Goal: Transaction & Acquisition: Purchase product/service

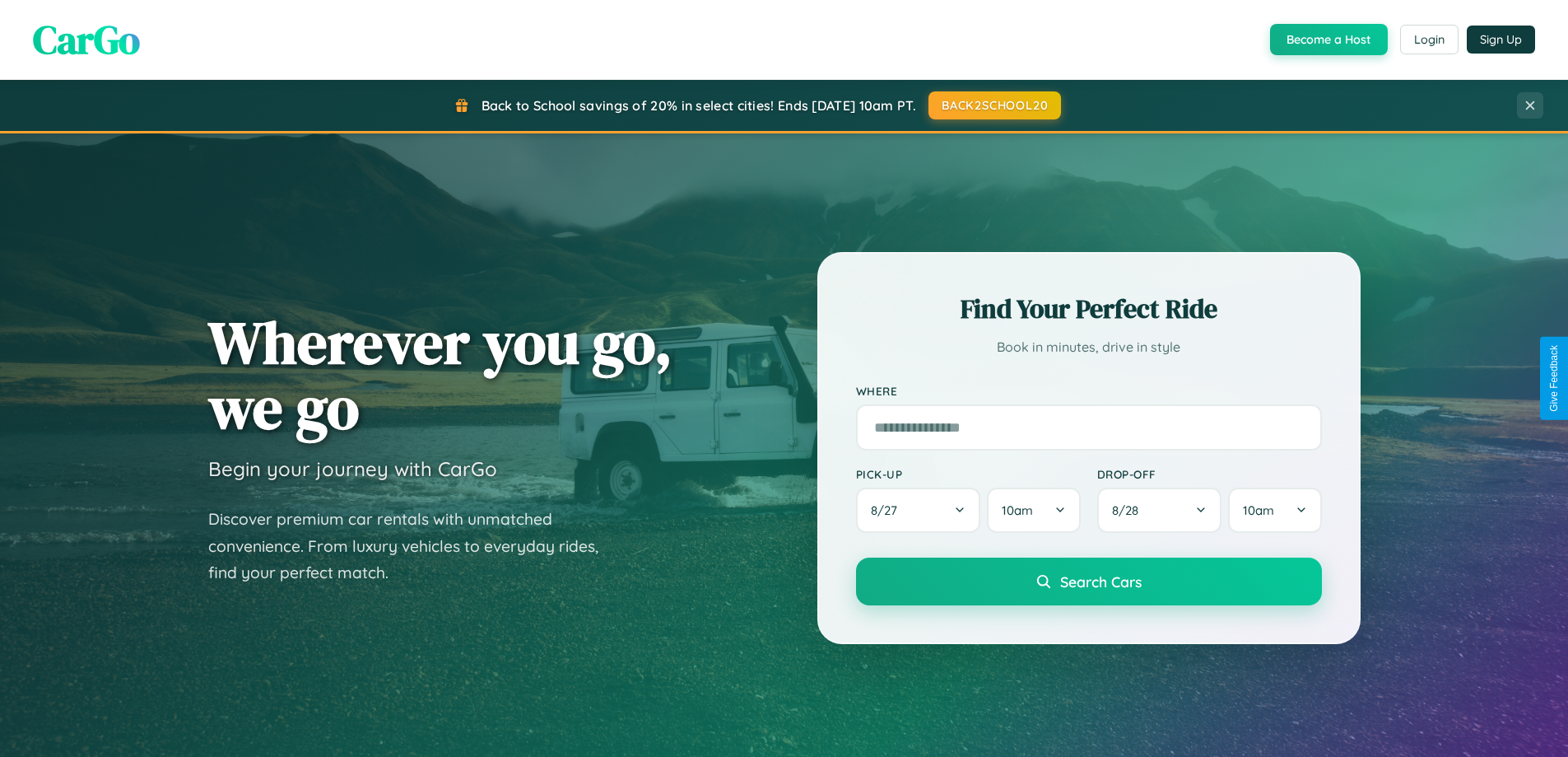
scroll to position [1133, 0]
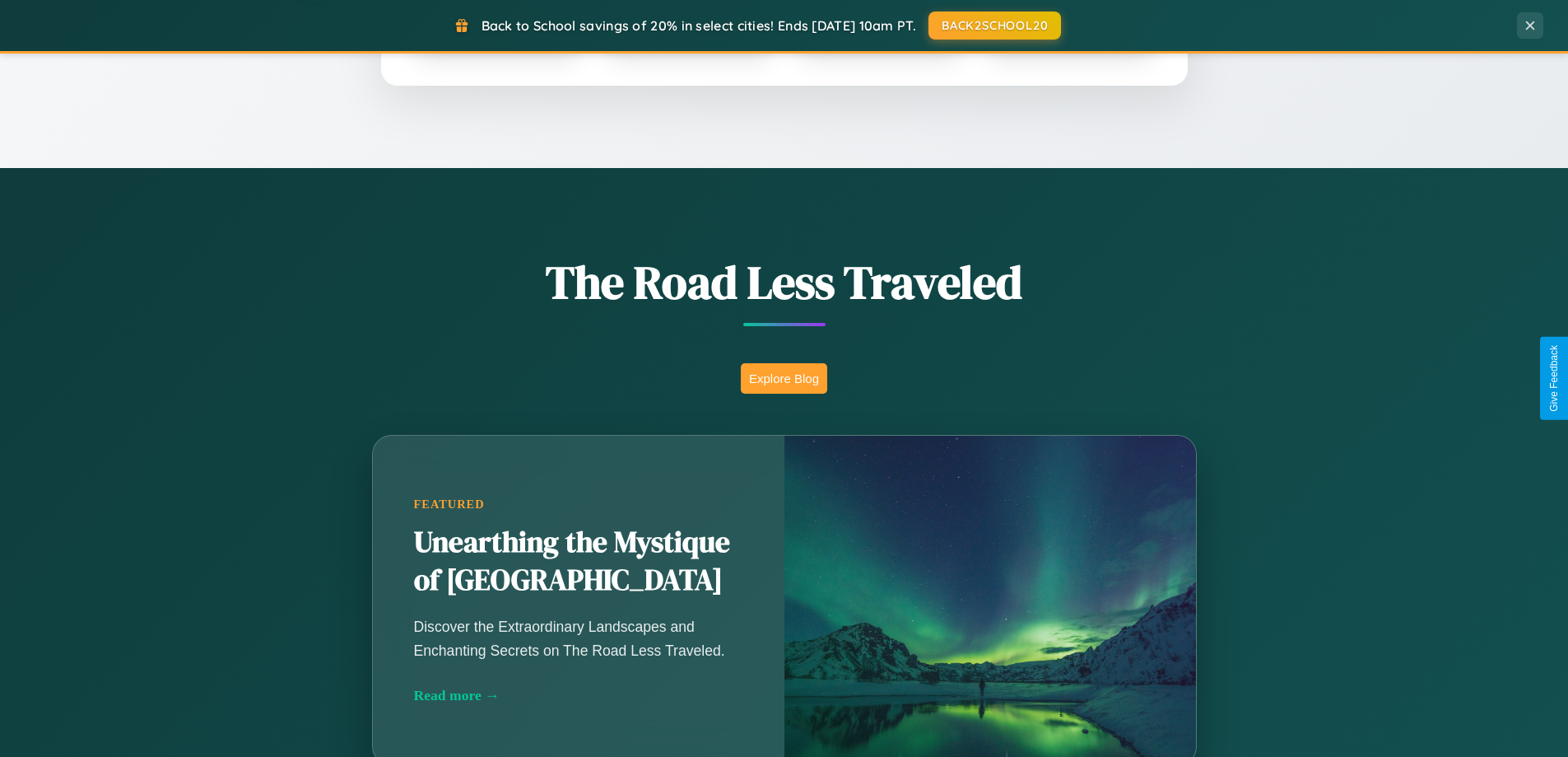
click at [784, 378] on button "Explore Blog" at bounding box center [784, 378] width 86 height 30
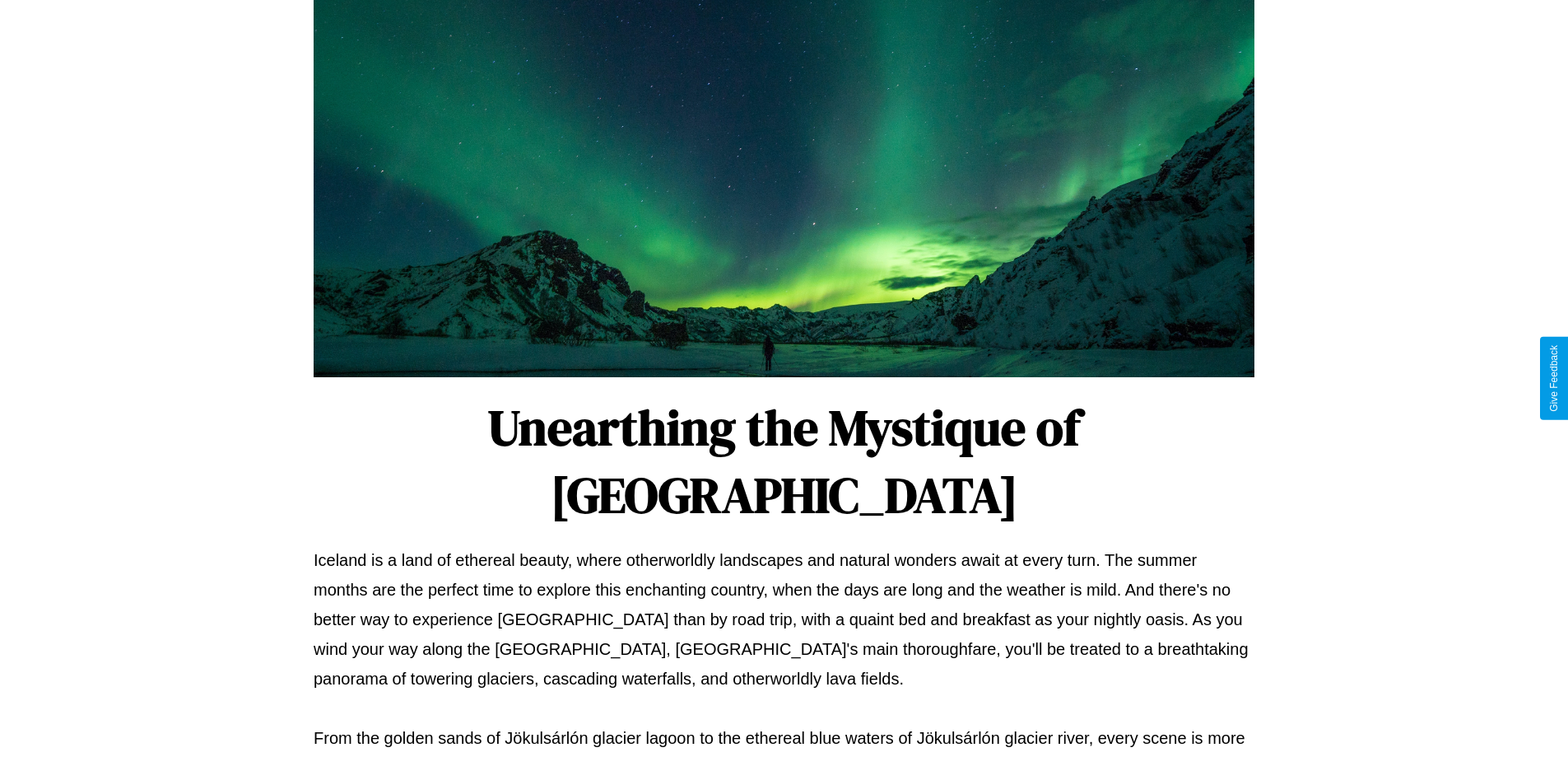
scroll to position [533, 0]
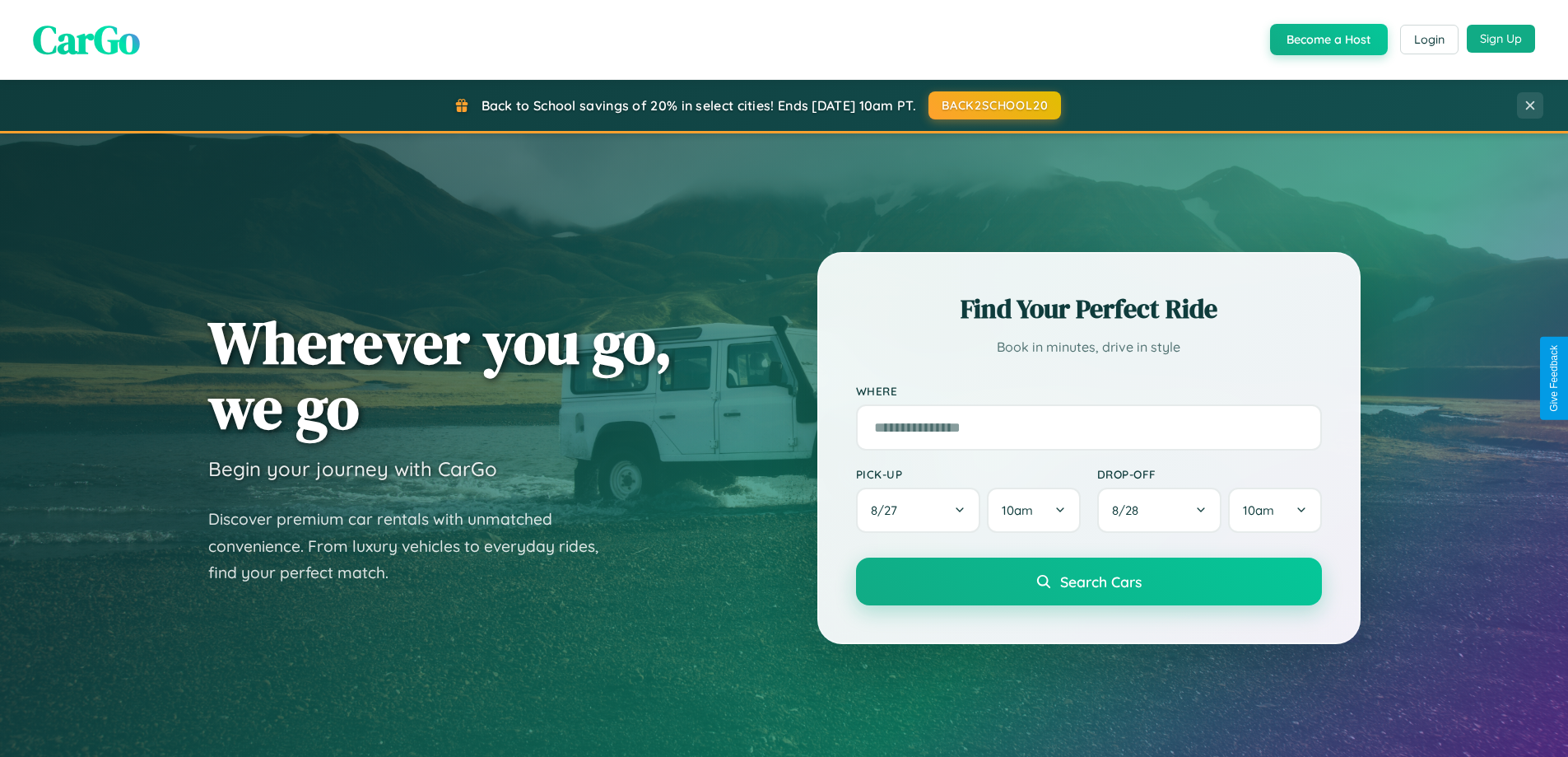
click at [1501, 39] on button "Sign Up" at bounding box center [1501, 39] width 68 height 28
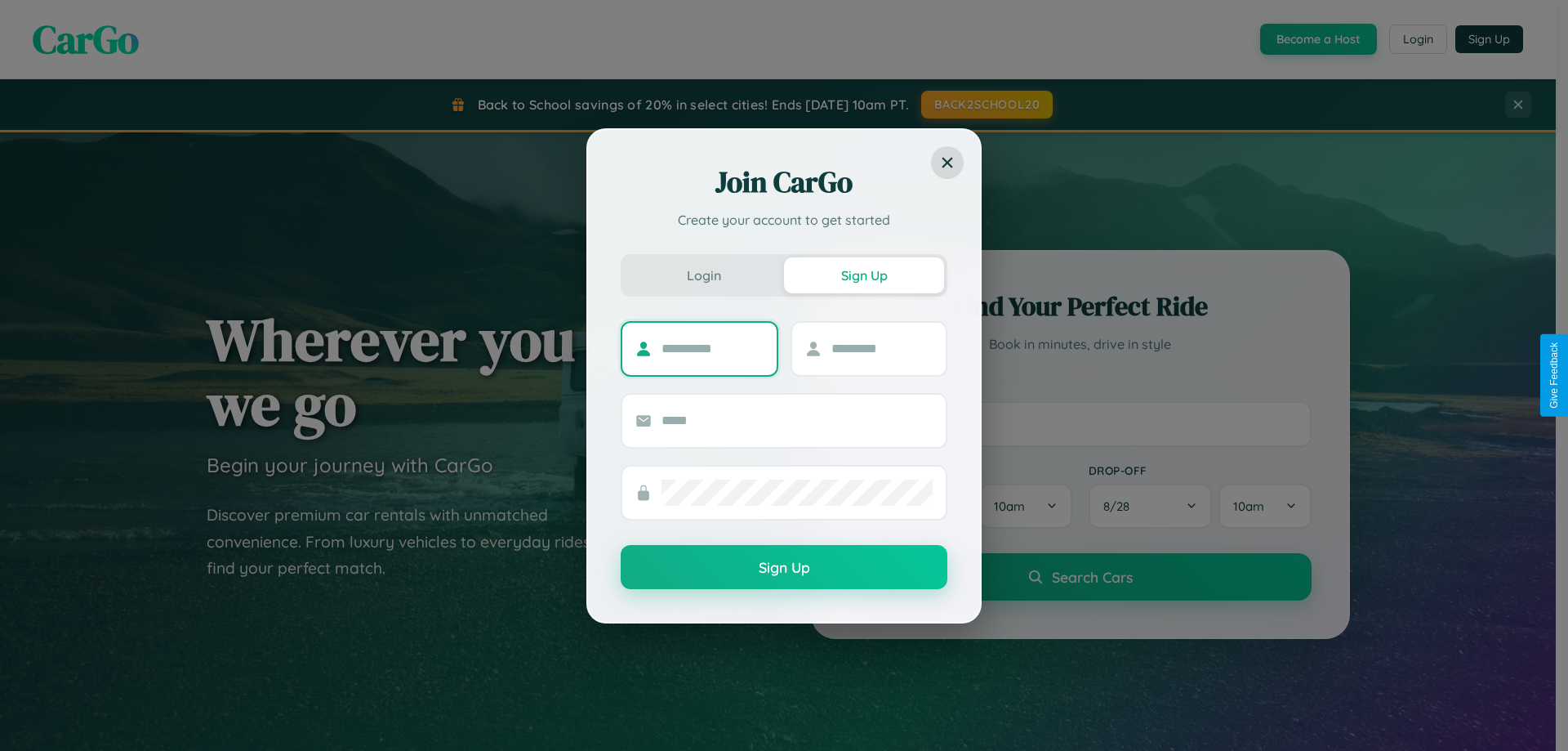
click at [712, 348] on input "text" at bounding box center [712, 349] width 102 height 27
type input "*******"
click at [881, 348] on input "text" at bounding box center [881, 349] width 102 height 27
type input "*****"
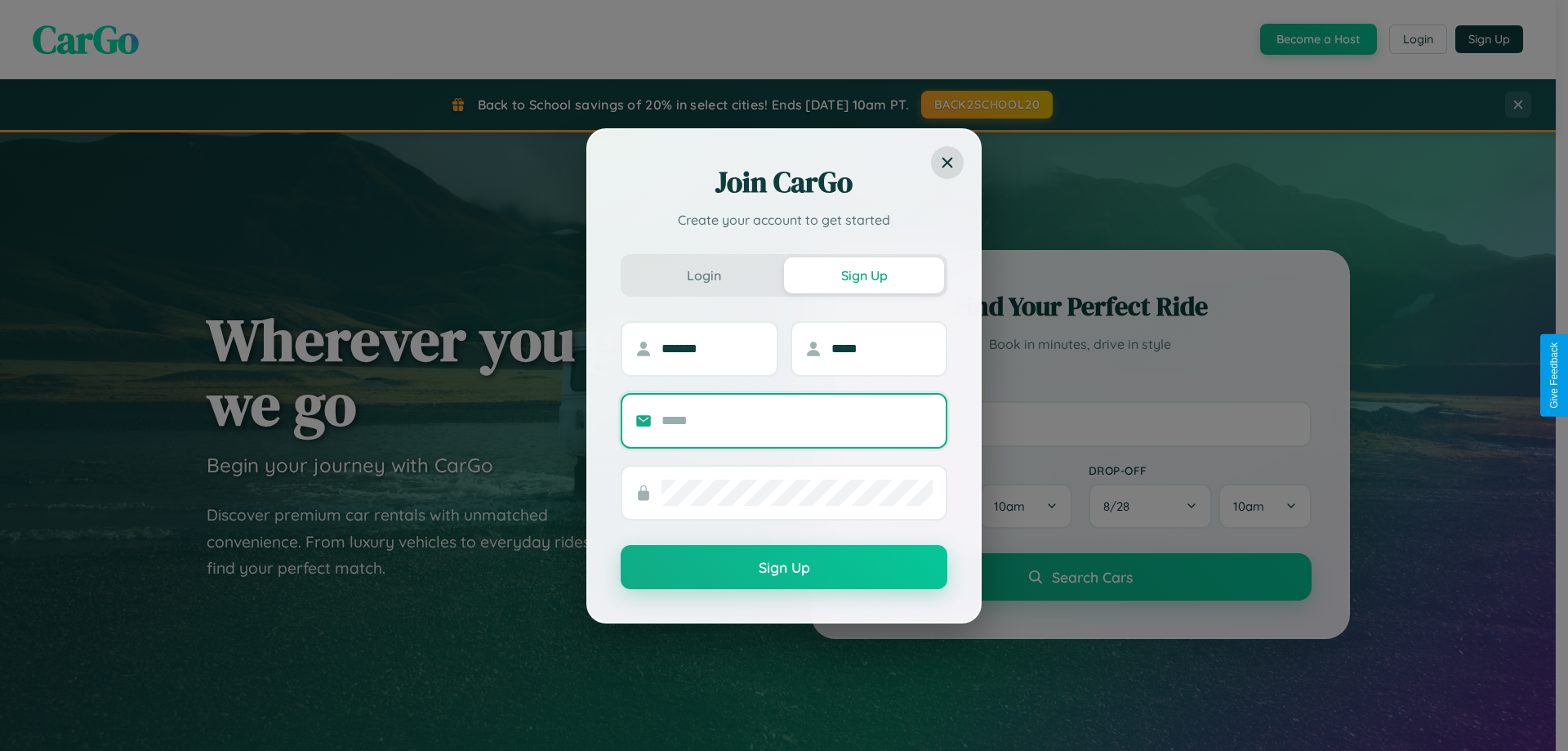
click at [797, 420] on input "text" at bounding box center [797, 421] width 271 height 27
type input "**********"
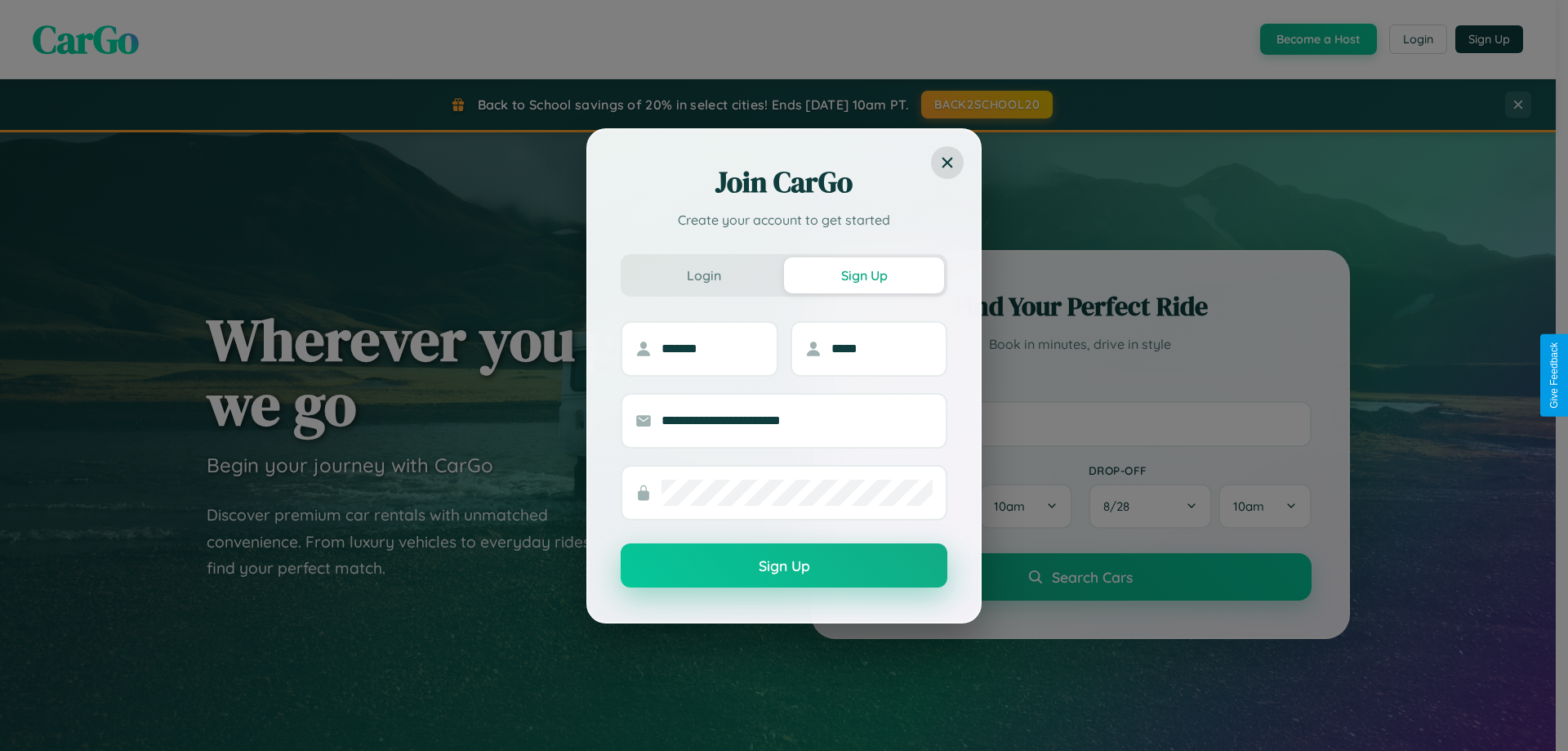
click at [784, 566] on button "Sign Up" at bounding box center [784, 565] width 327 height 44
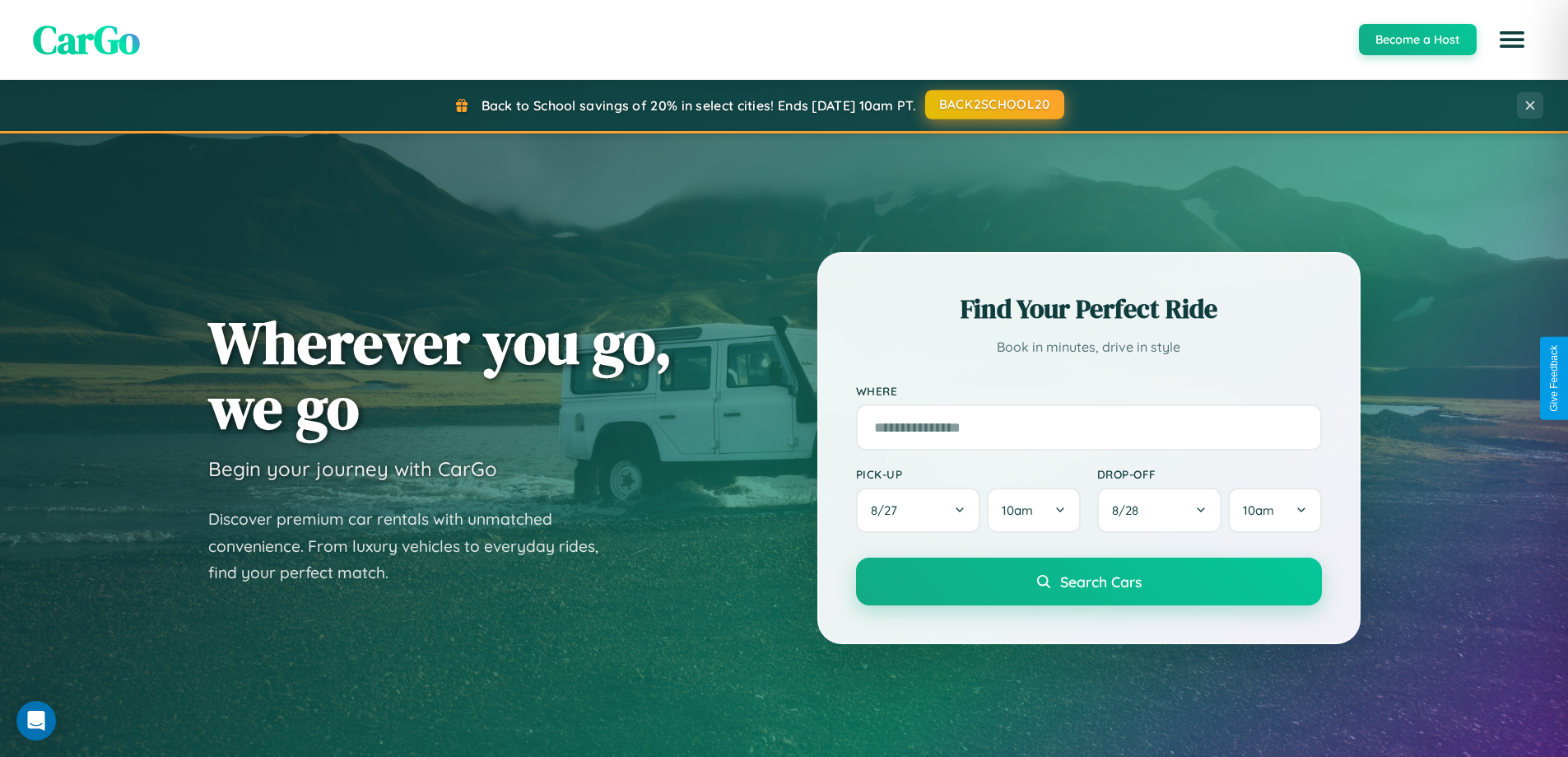
click at [994, 104] on button "BACK2SCHOOL20" at bounding box center [995, 104] width 139 height 29
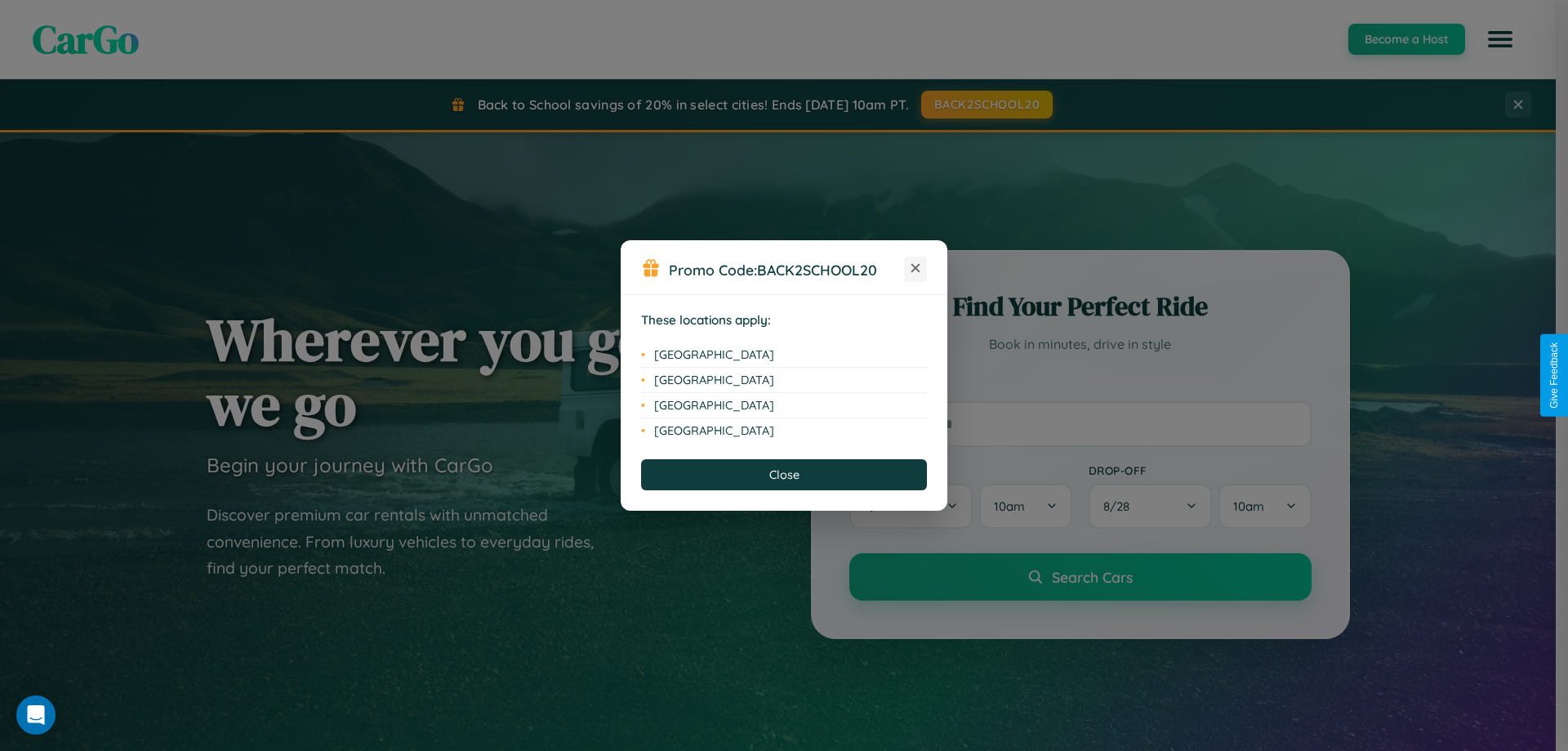
click at [916, 269] on icon at bounding box center [916, 269] width 9 height 9
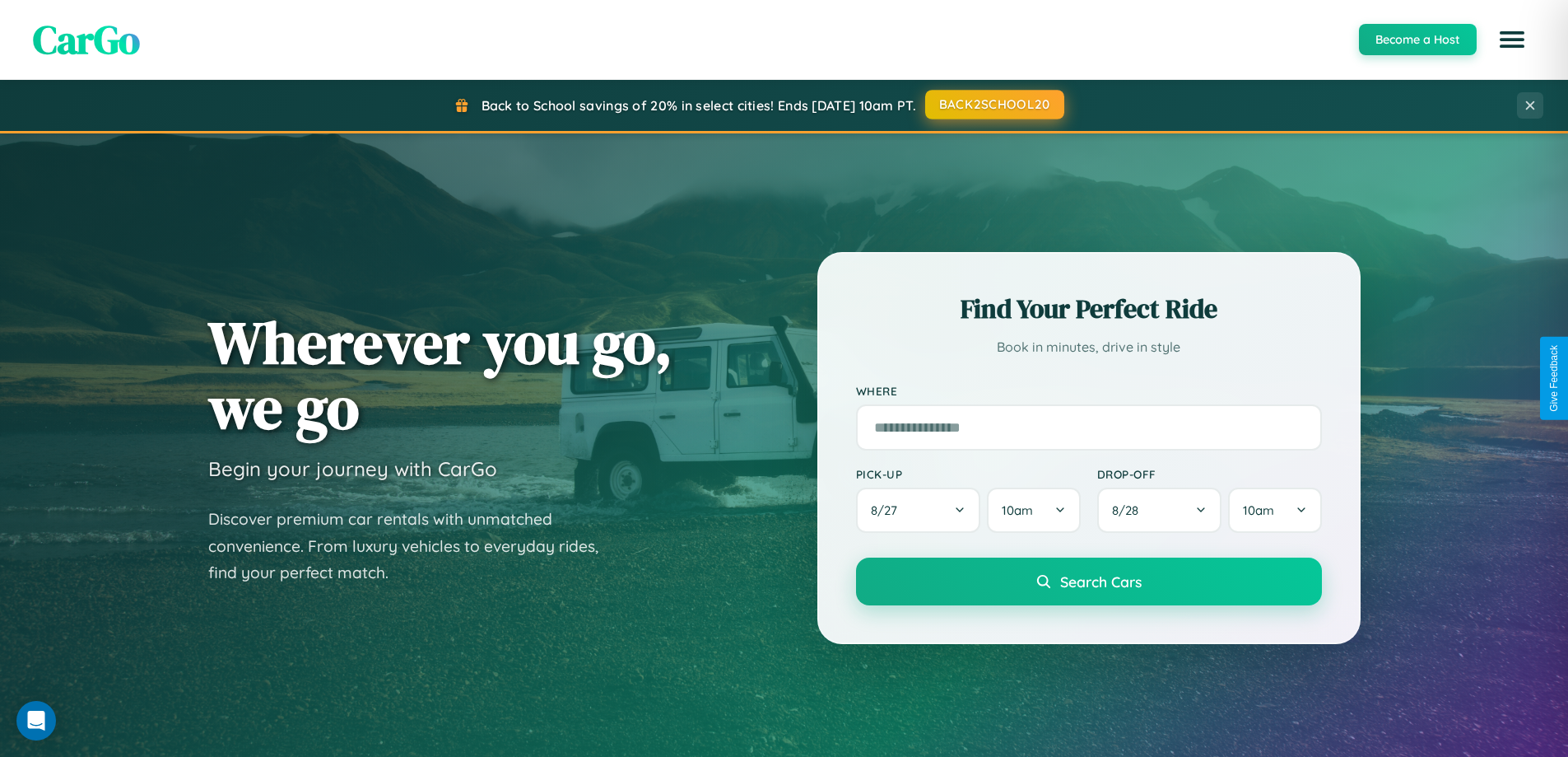
click at [994, 105] on button "BACK2SCHOOL20" at bounding box center [995, 104] width 139 height 29
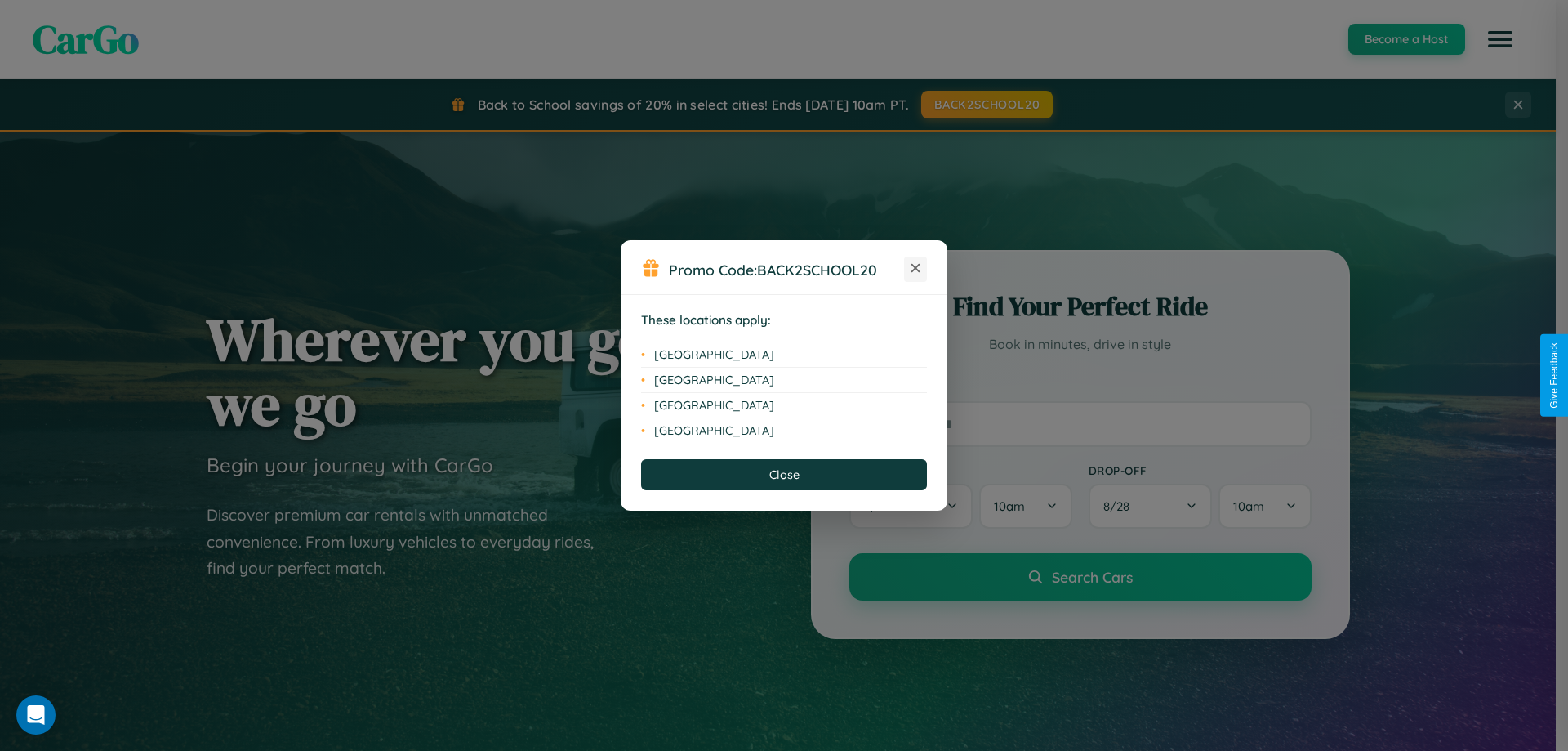
click at [916, 269] on icon at bounding box center [916, 269] width 9 height 9
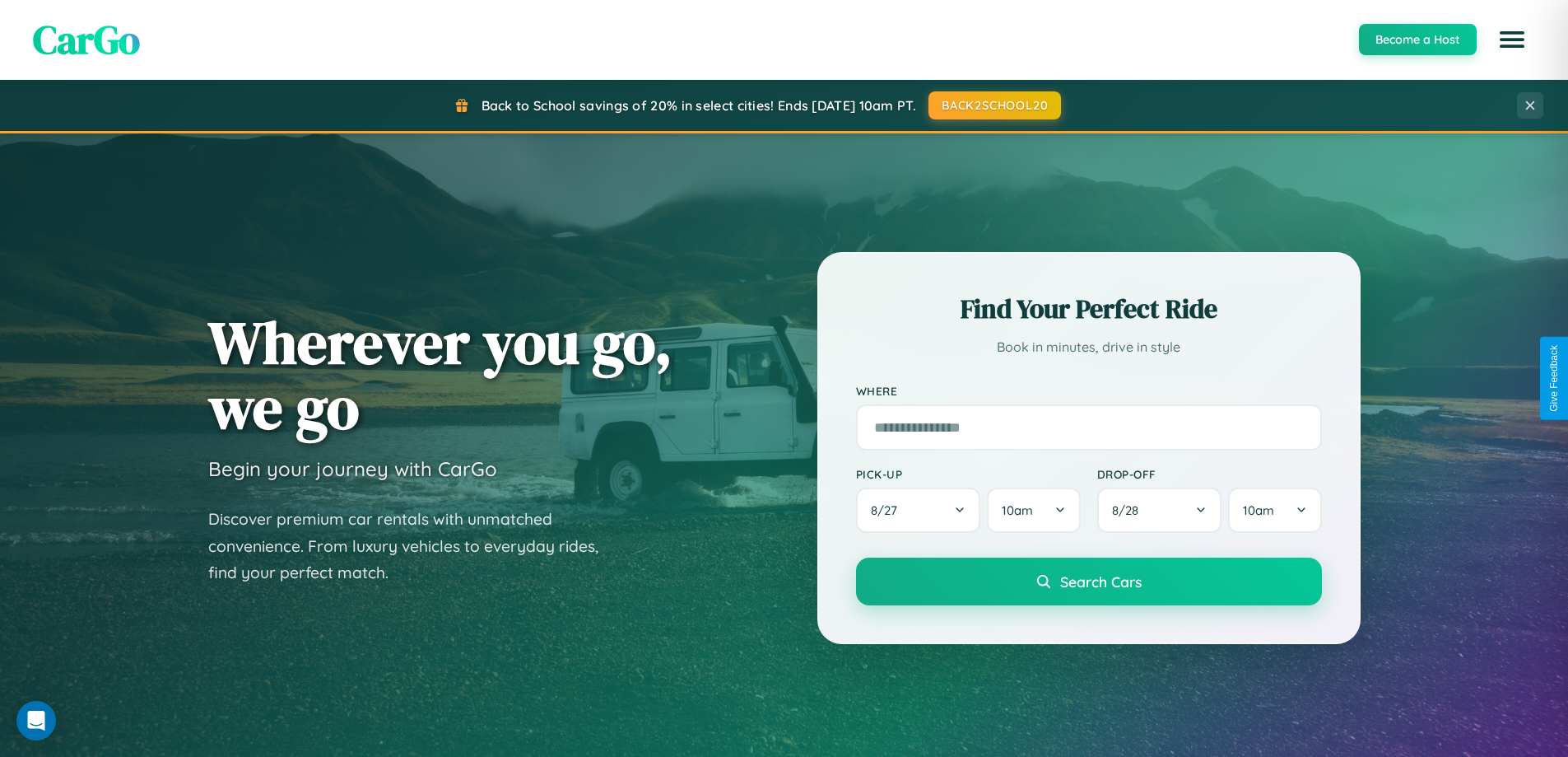
scroll to position [710, 0]
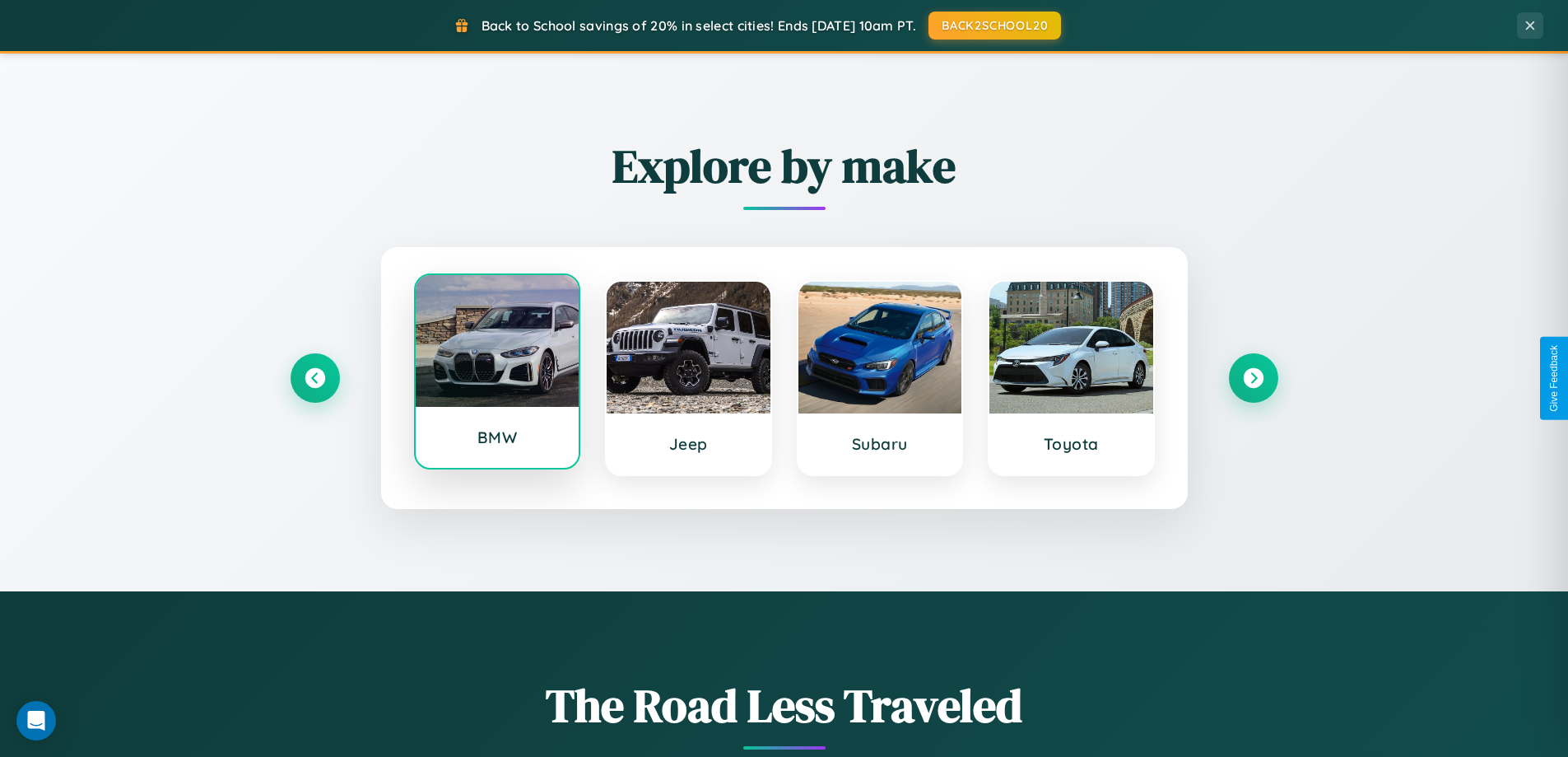
click at [497, 372] on div at bounding box center [497, 341] width 164 height 132
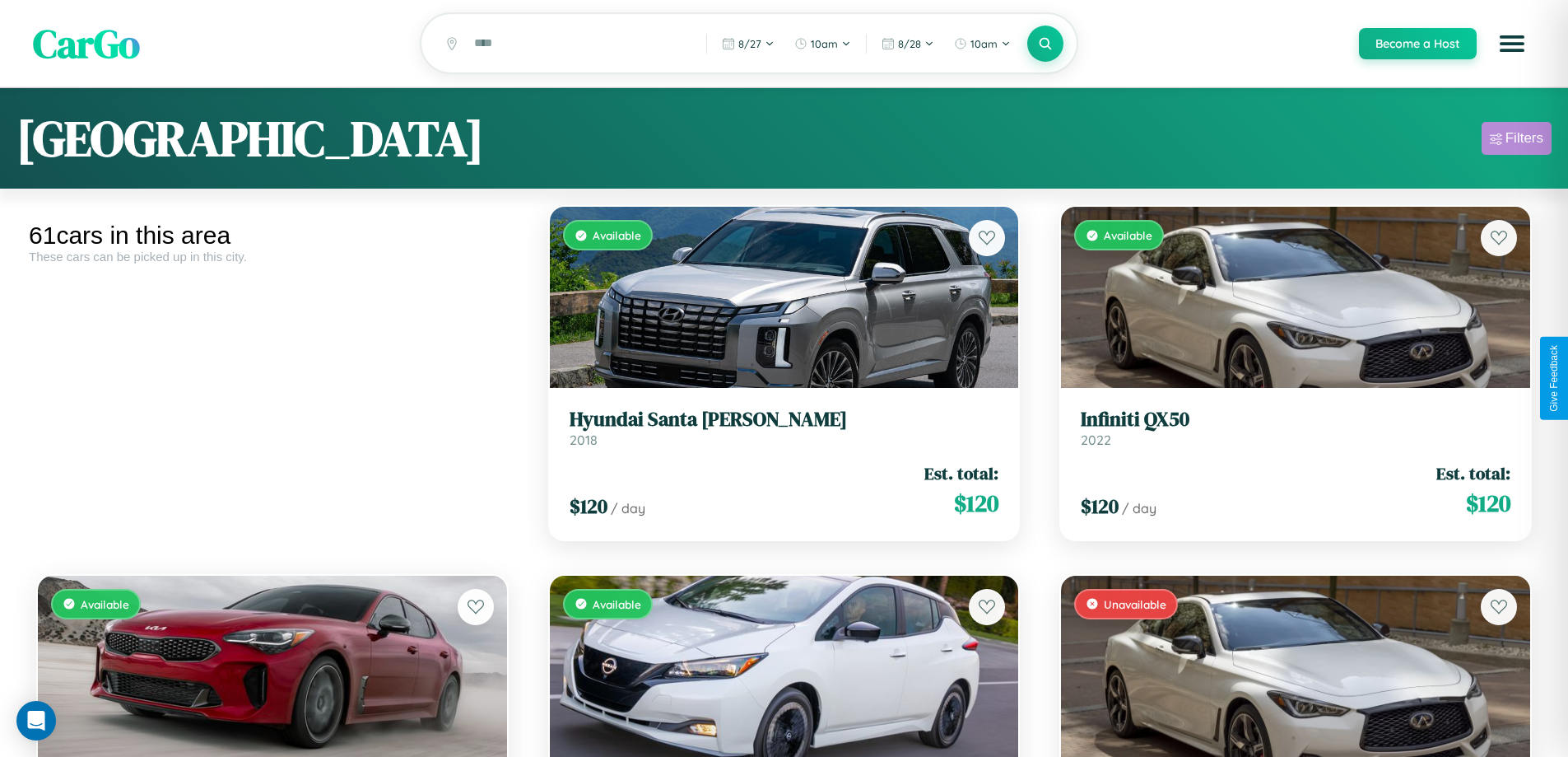
click at [1516, 141] on div "Filters" at bounding box center [1525, 138] width 38 height 16
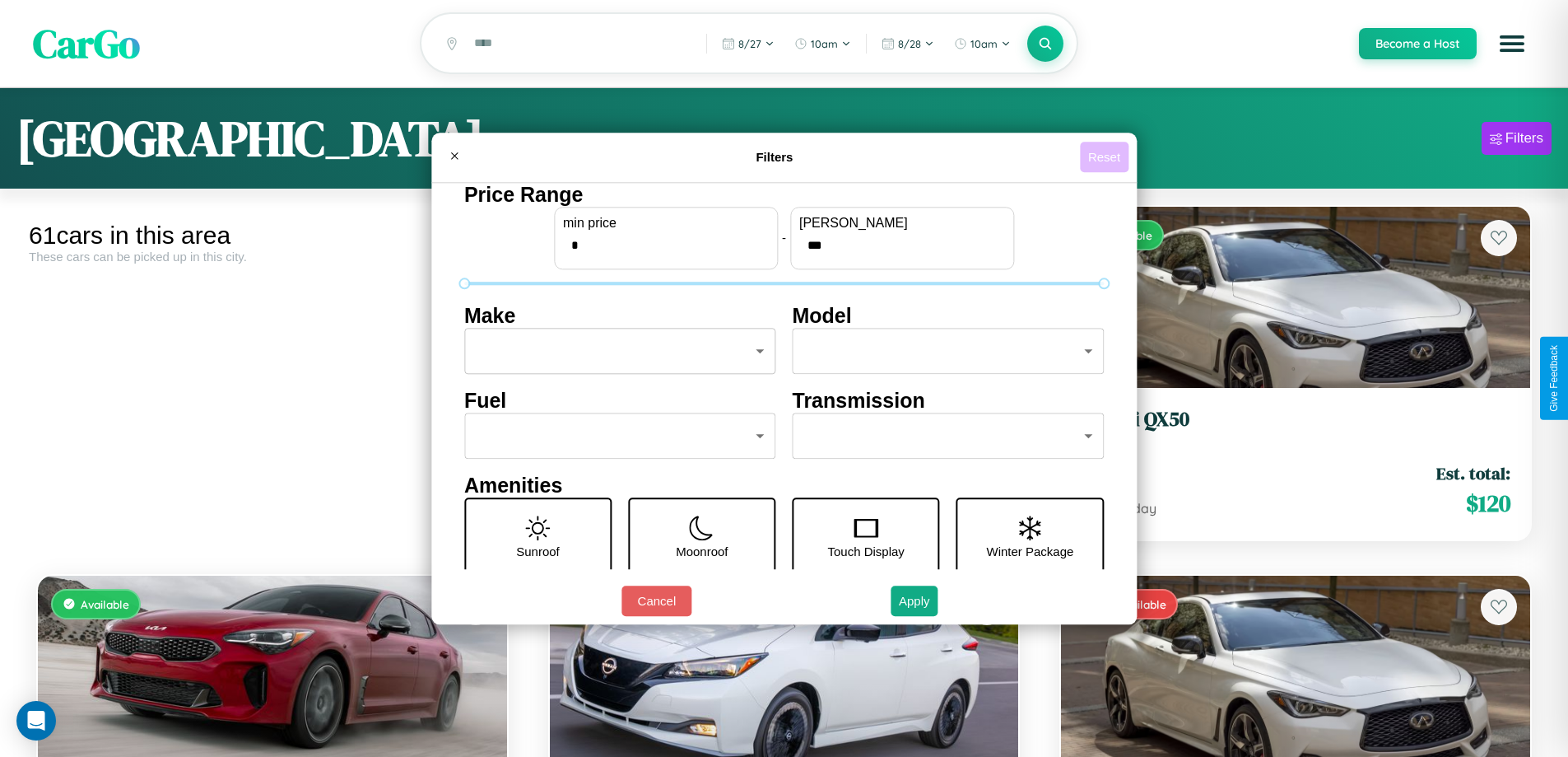
click at [1107, 156] on button "Reset" at bounding box center [1104, 156] width 48 height 30
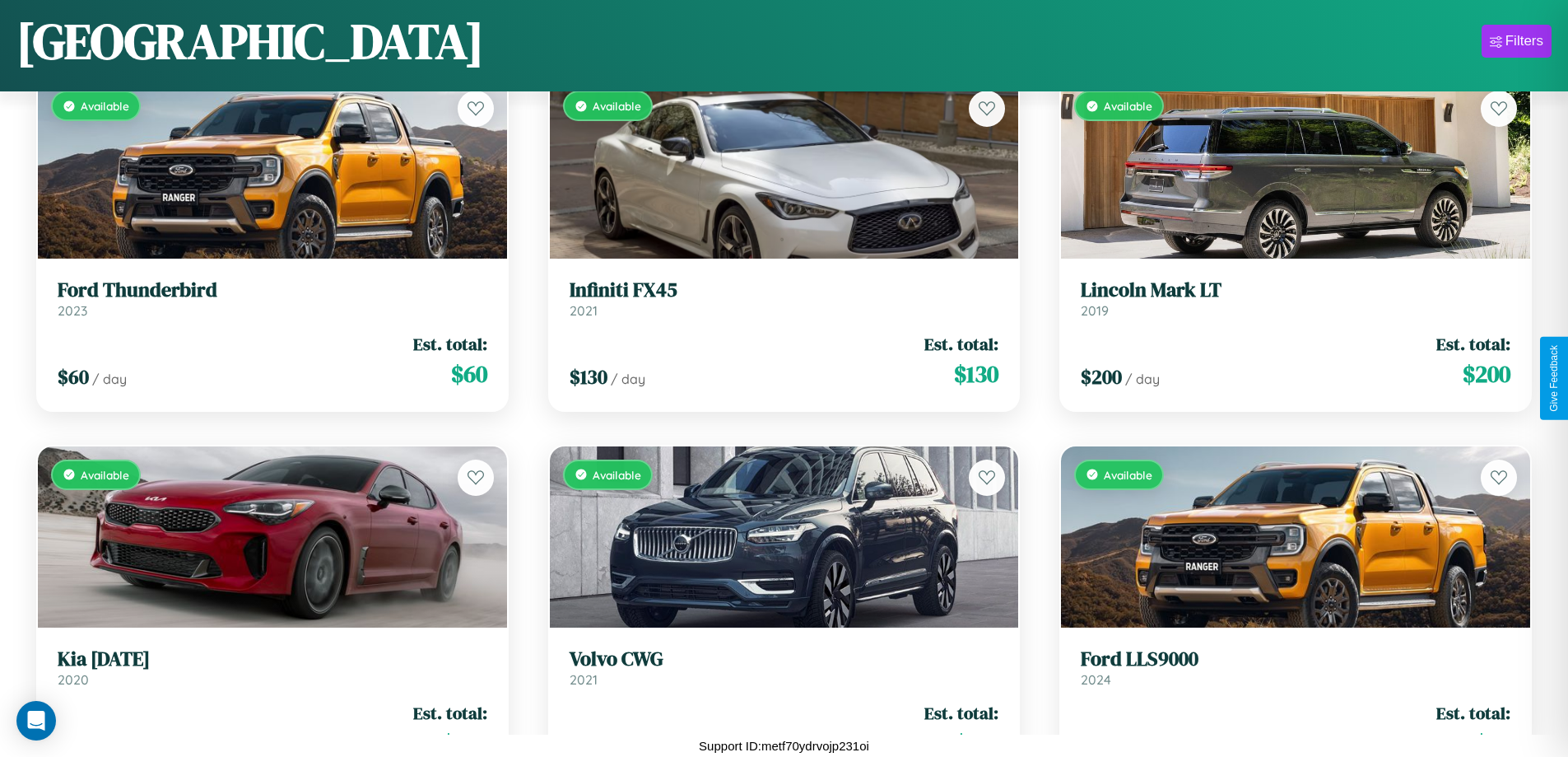
scroll to position [3550, 0]
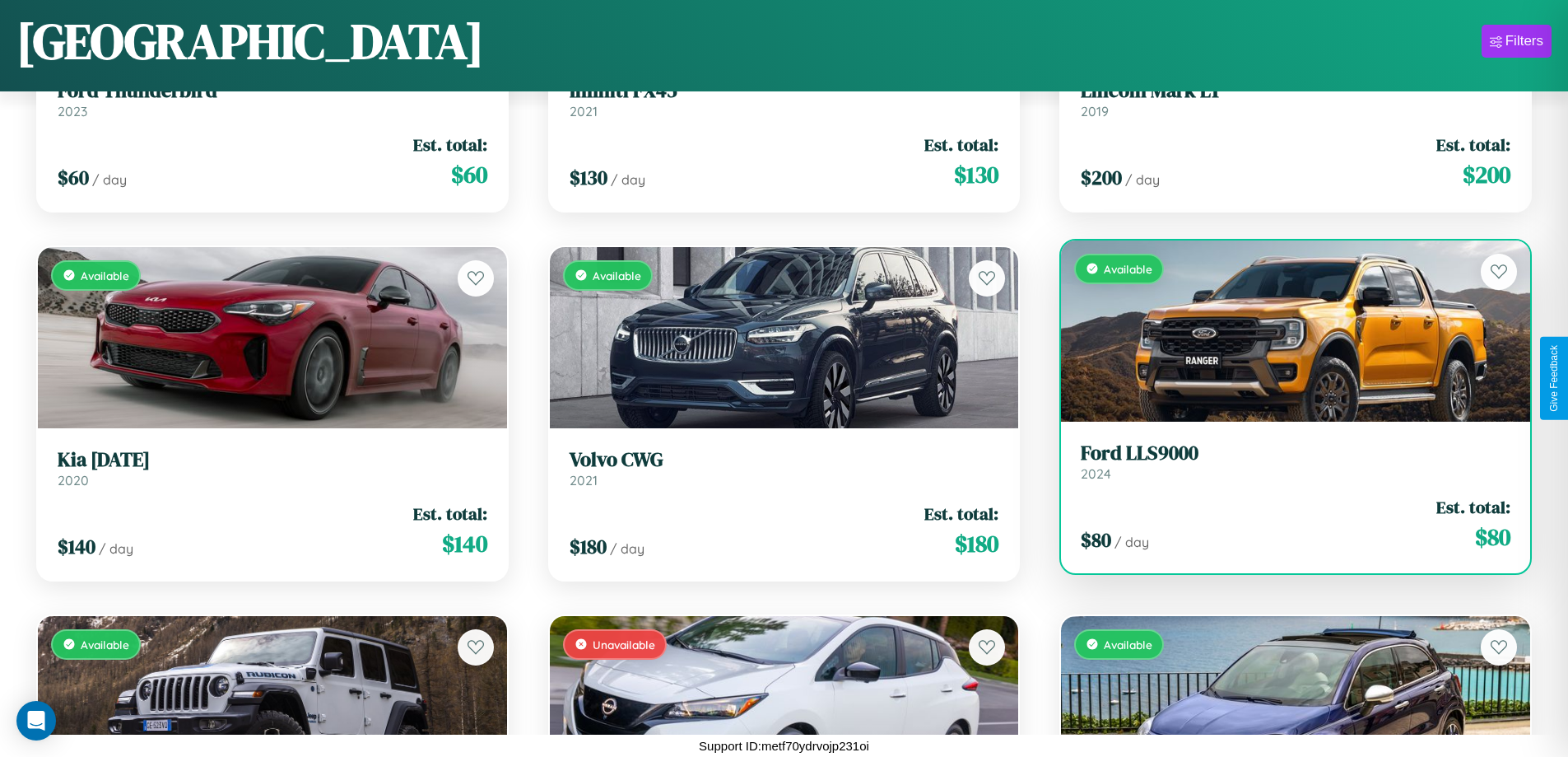
click at [1285, 463] on h3 "Ford LLS9000" at bounding box center [1296, 454] width 430 height 24
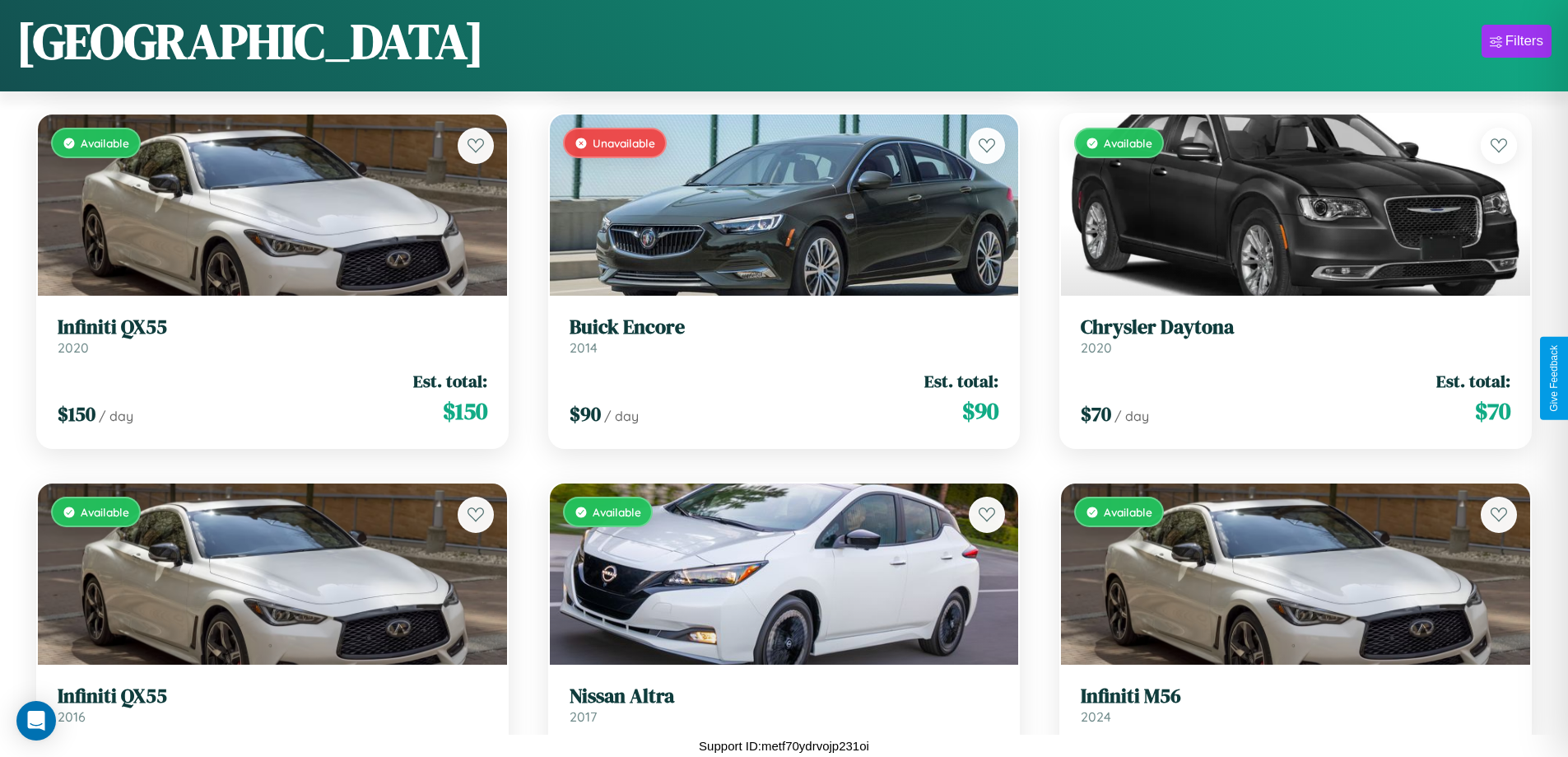
scroll to position [600, 0]
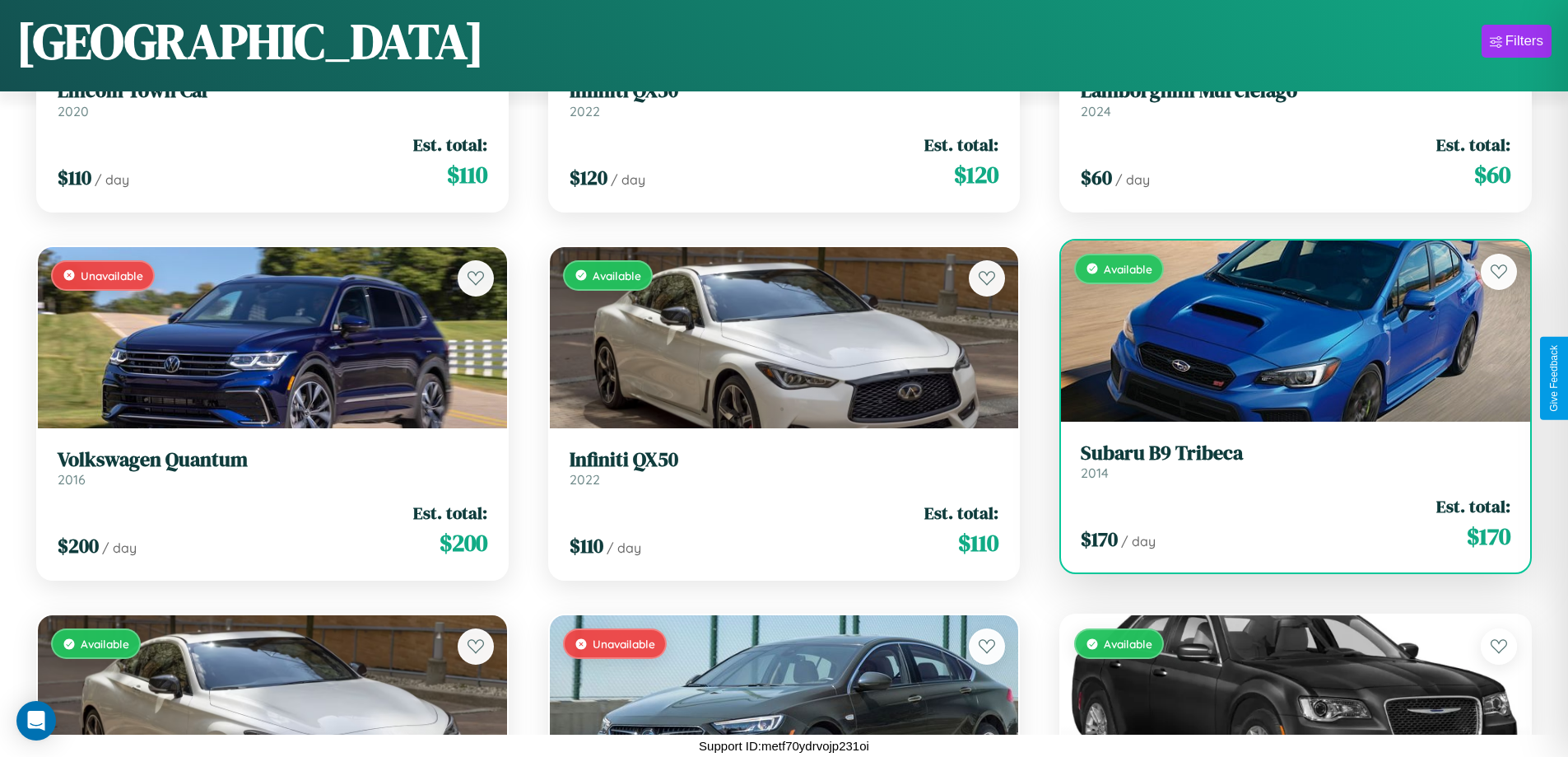
click at [1285, 467] on link "Subaru B9 Tribeca 2014" at bounding box center [1296, 461] width 430 height 41
